Goal: Task Accomplishment & Management: Manage account settings

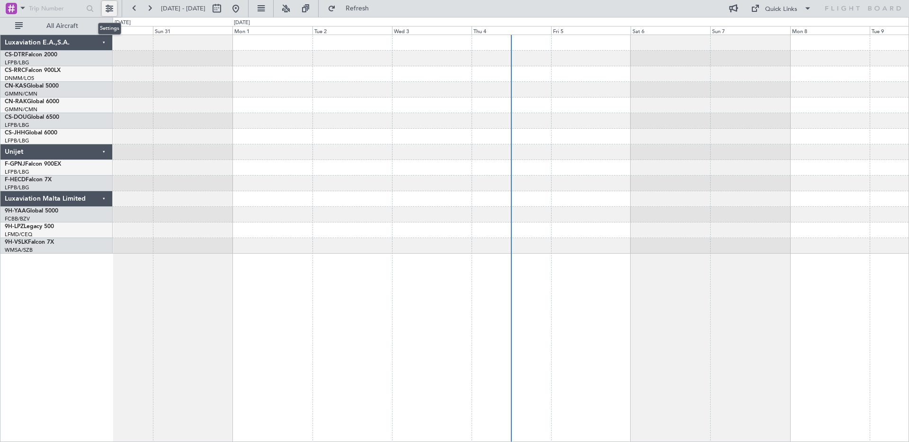
click at [103, 7] on button at bounding box center [109, 8] width 15 height 15
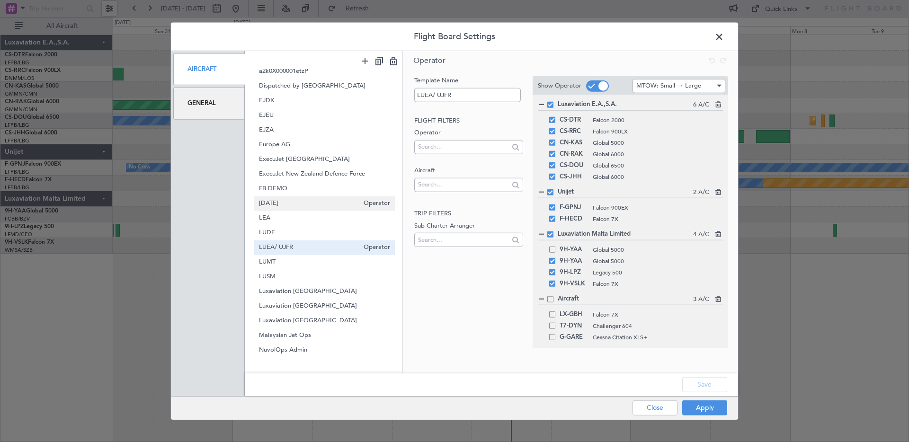
scroll to position [172, 0]
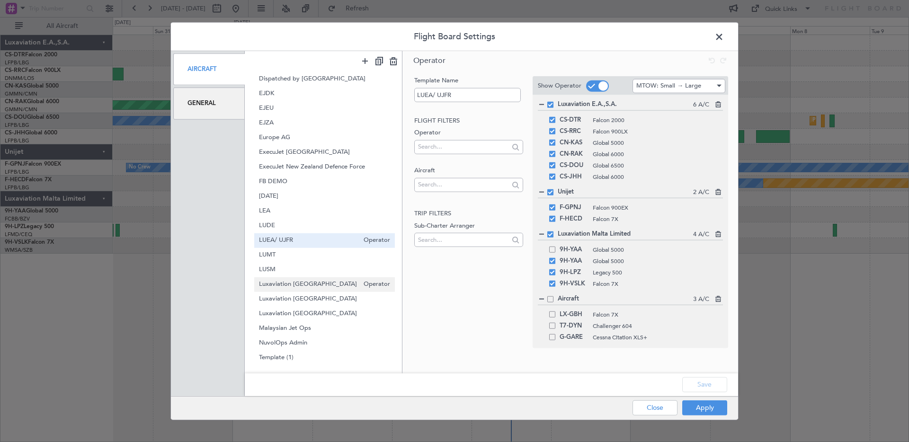
click at [324, 283] on span "Luxaviation [GEOGRAPHIC_DATA]" at bounding box center [309, 284] width 100 height 10
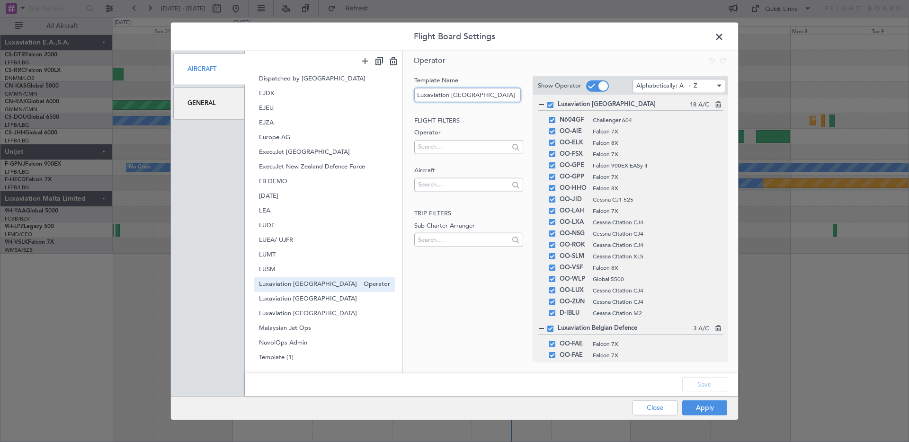
drag, startPoint x: 455, startPoint y: 97, endPoint x: 419, endPoint y: 98, distance: 36.0
click at [419, 98] on input "Luxaviation [GEOGRAPHIC_DATA]" at bounding box center [467, 95] width 106 height 14
type input "LUBE"
click at [517, 59] on h1 "Operator" at bounding box center [570, 60] width 336 height 19
click at [705, 387] on button "Save" at bounding box center [704, 384] width 45 height 15
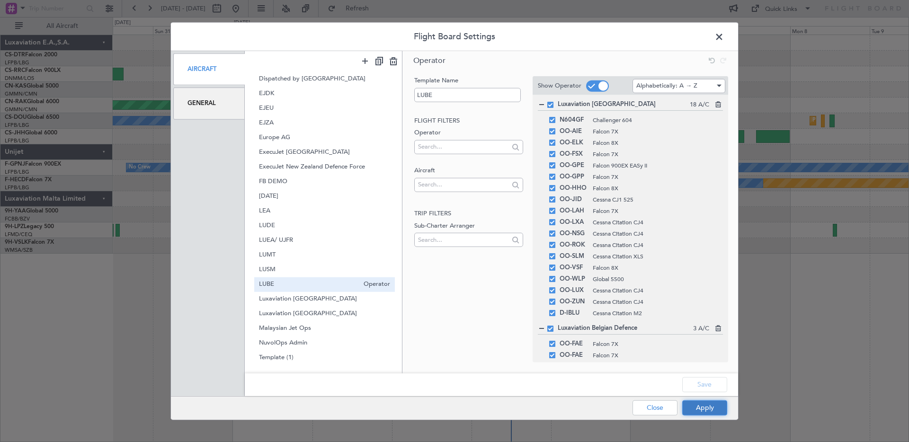
click at [706, 410] on button "Apply" at bounding box center [704, 407] width 45 height 15
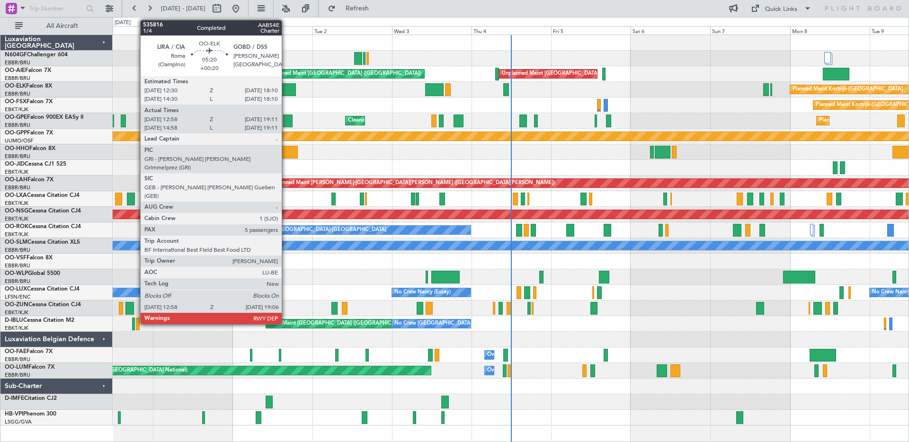
click at [286, 88] on div at bounding box center [285, 89] width 20 height 13
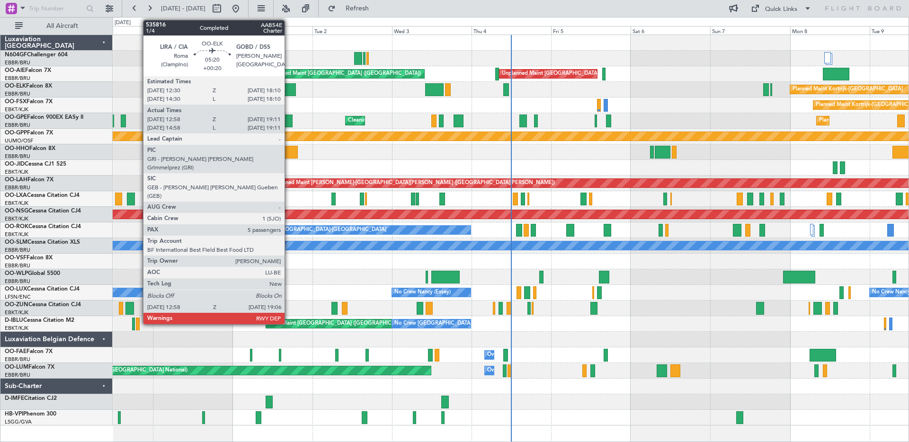
click at [289, 90] on div at bounding box center [285, 89] width 20 height 13
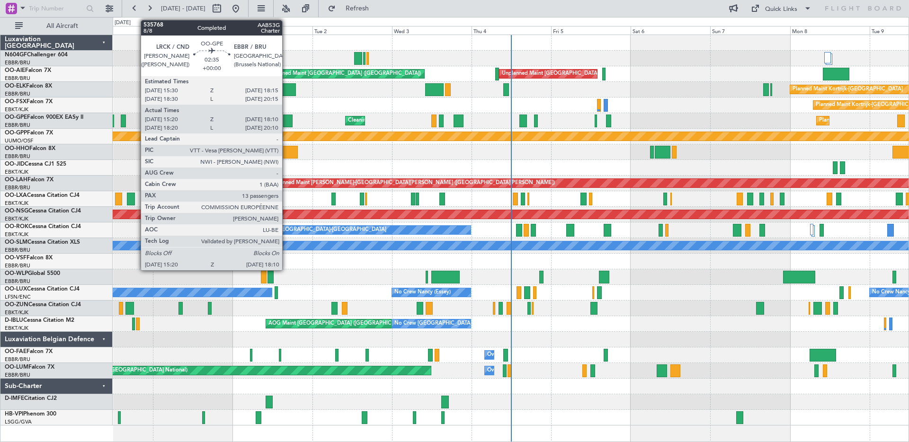
click at [286, 123] on div at bounding box center [287, 121] width 9 height 13
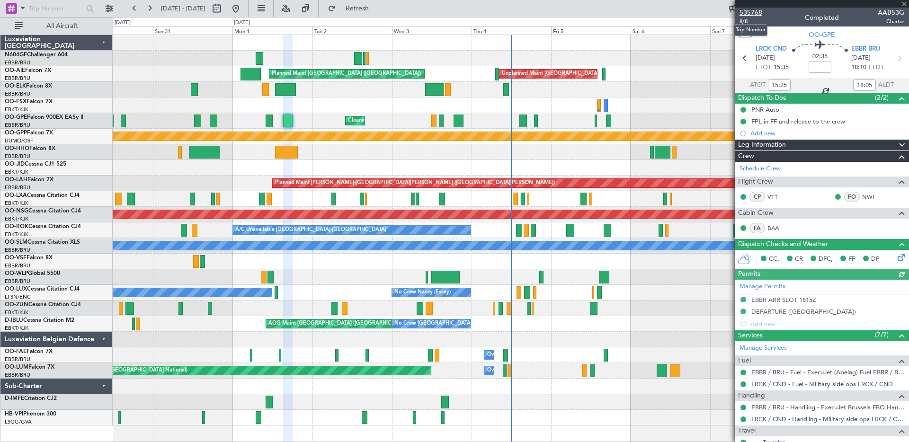
click at [747, 11] on span "535768" at bounding box center [750, 13] width 23 height 10
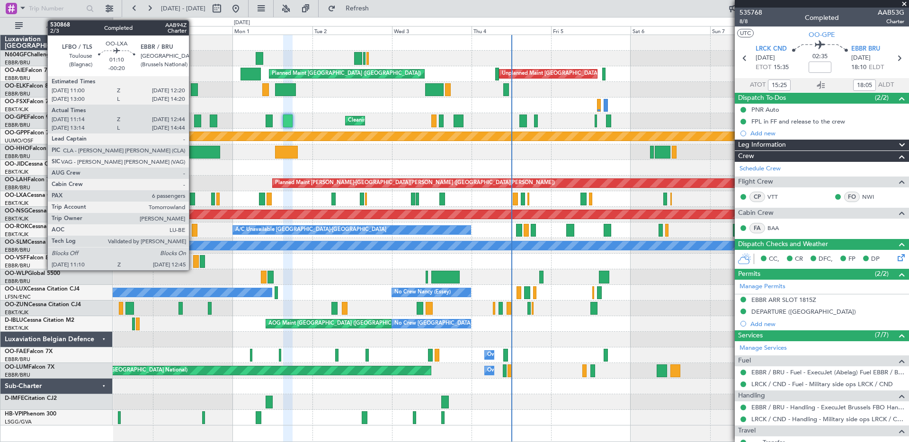
click at [193, 201] on div at bounding box center [193, 199] width 6 height 13
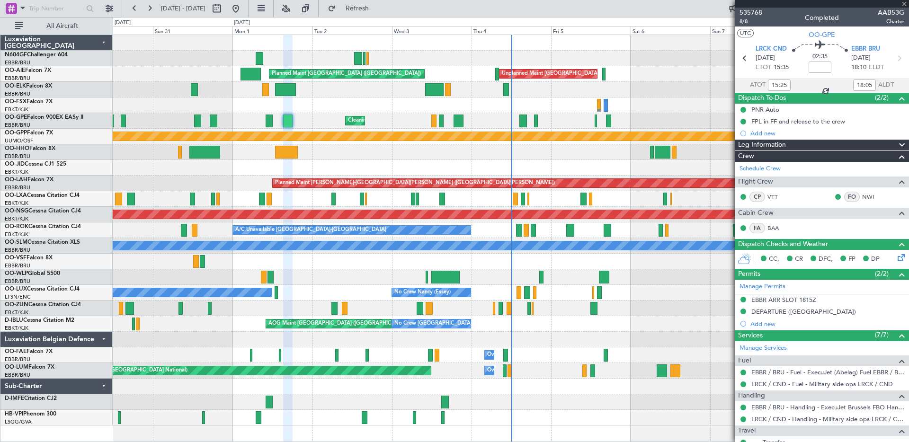
click at [193, 201] on div at bounding box center [193, 199] width 6 height 13
type input "-00:20"
type input "11:19"
type input "12:39"
type input "6"
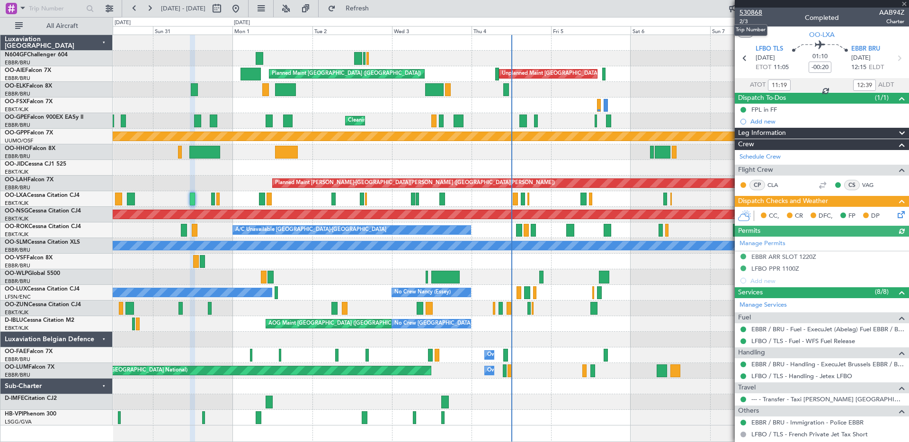
click at [752, 12] on span "530868" at bounding box center [750, 13] width 23 height 10
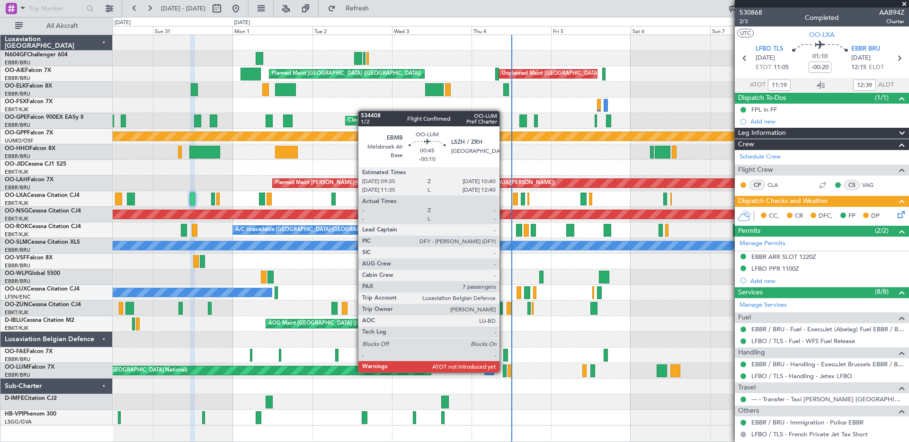
click at [504, 372] on div at bounding box center [505, 370] width 4 height 13
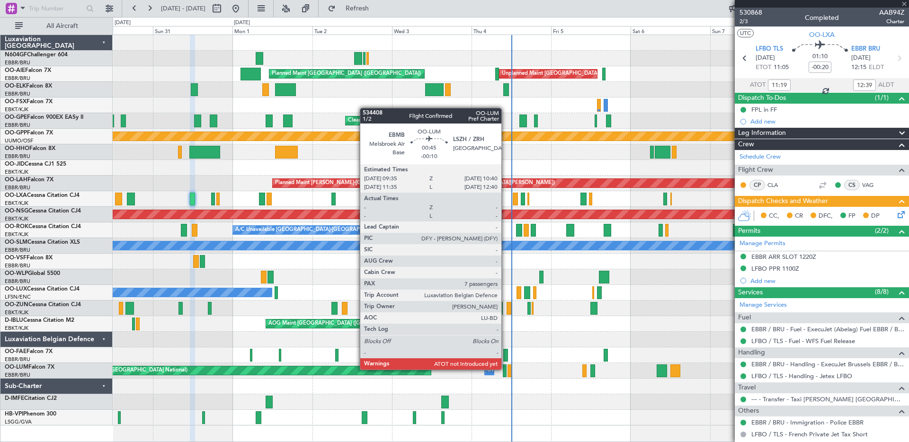
click at [505, 369] on div at bounding box center [505, 370] width 4 height 13
type input "-00:10"
type input "7"
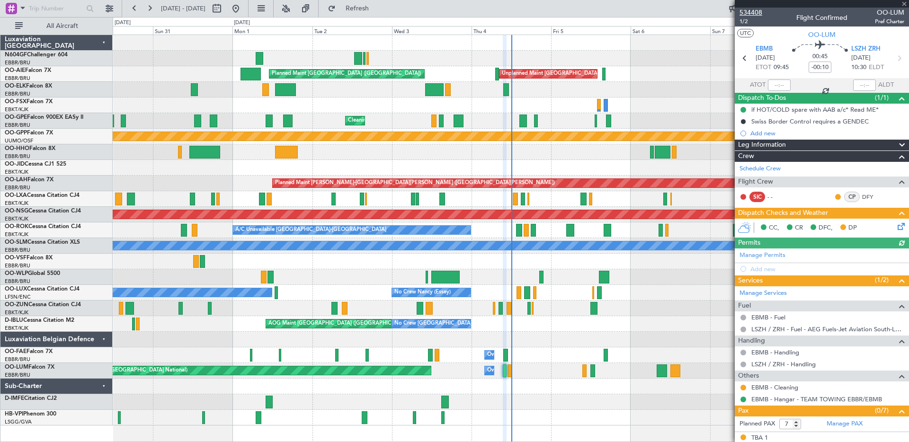
click at [751, 12] on span "534408" at bounding box center [750, 13] width 23 height 10
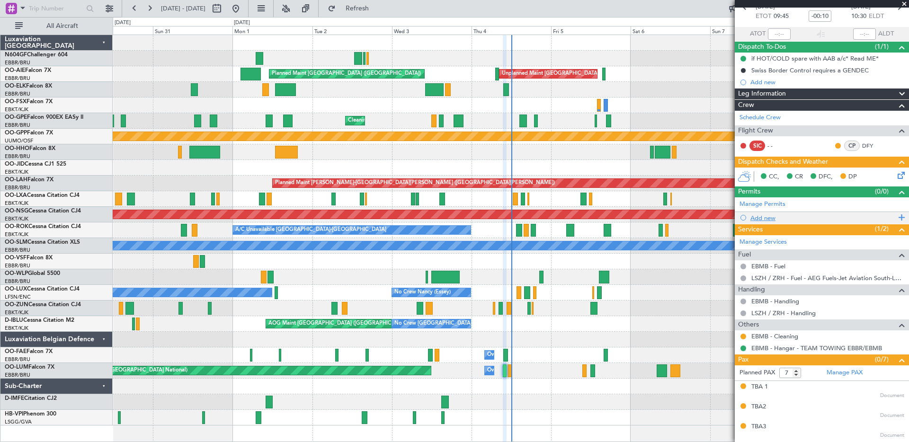
scroll to position [59, 0]
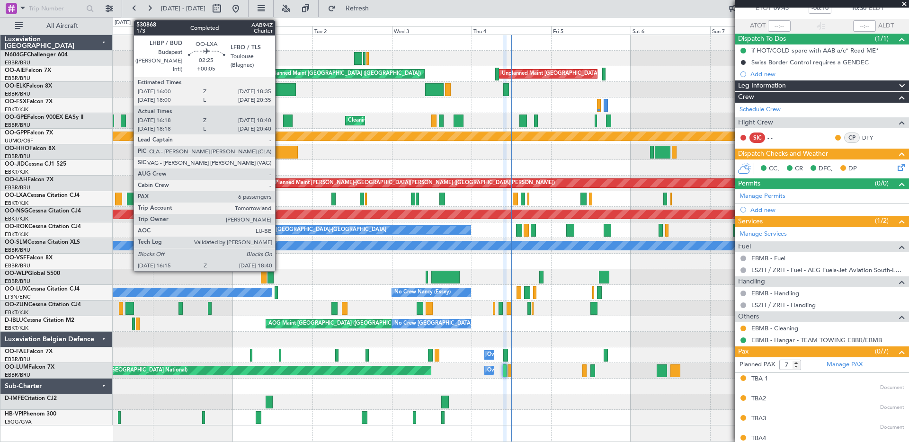
click at [129, 199] on div at bounding box center [131, 199] width 8 height 13
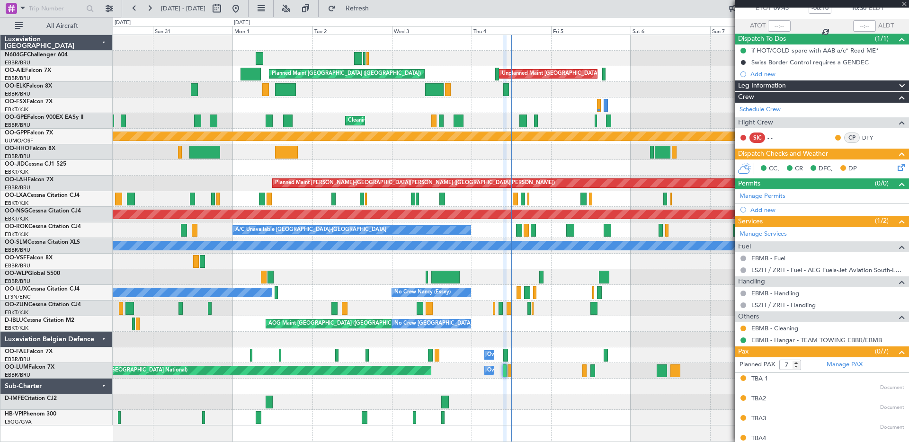
type input "+00:05"
type input "16:23"
type input "18:35"
type input "6"
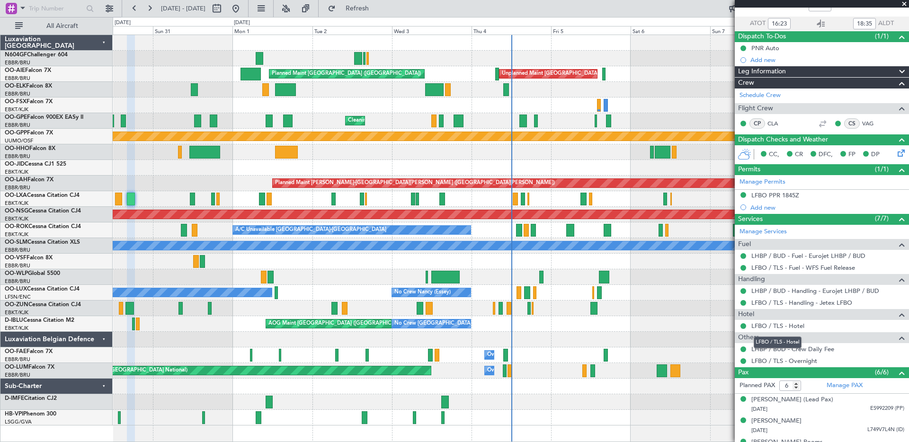
scroll to position [0, 0]
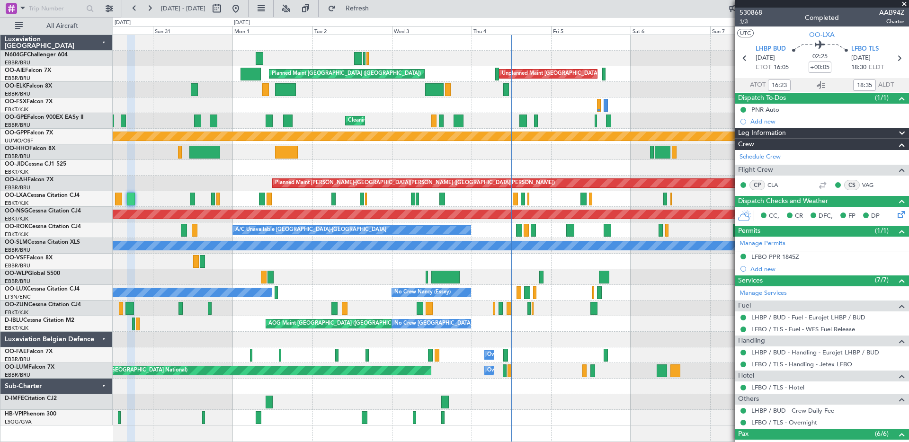
type input "18:23"
type input "20:35"
type input "16:23"
type input "18:35"
click at [745, 11] on span "530868" at bounding box center [750, 13] width 23 height 10
